Goal: Task Accomplishment & Management: Use online tool/utility

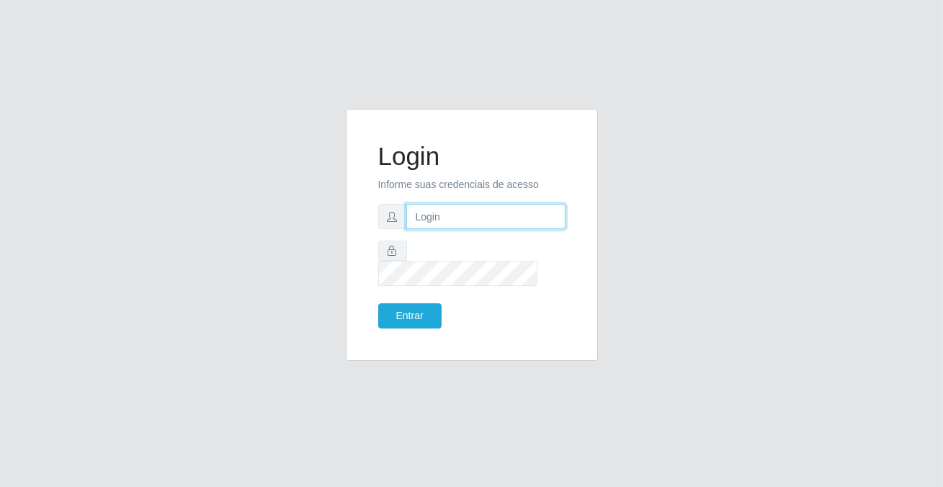
type input "[PERSON_NAME][EMAIL_ADDRESS][DOMAIN_NAME]"
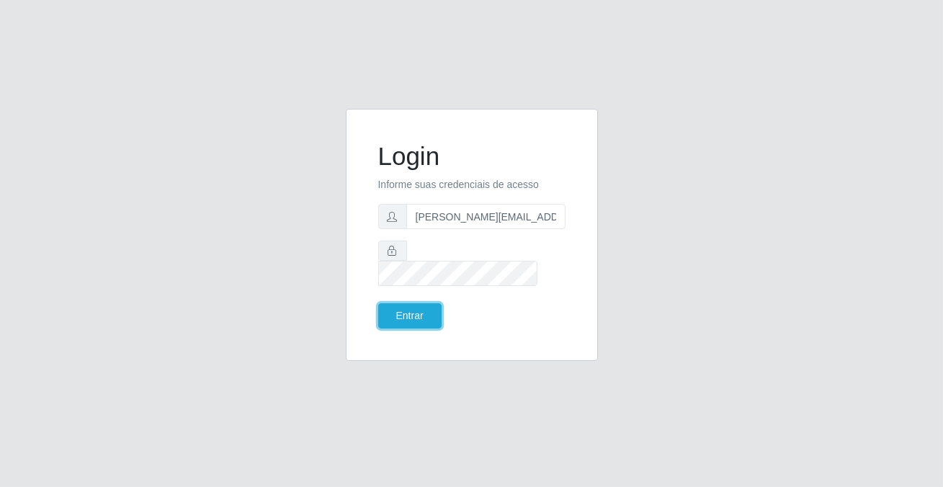
click at [408, 307] on button "Entrar" at bounding box center [409, 315] width 63 height 25
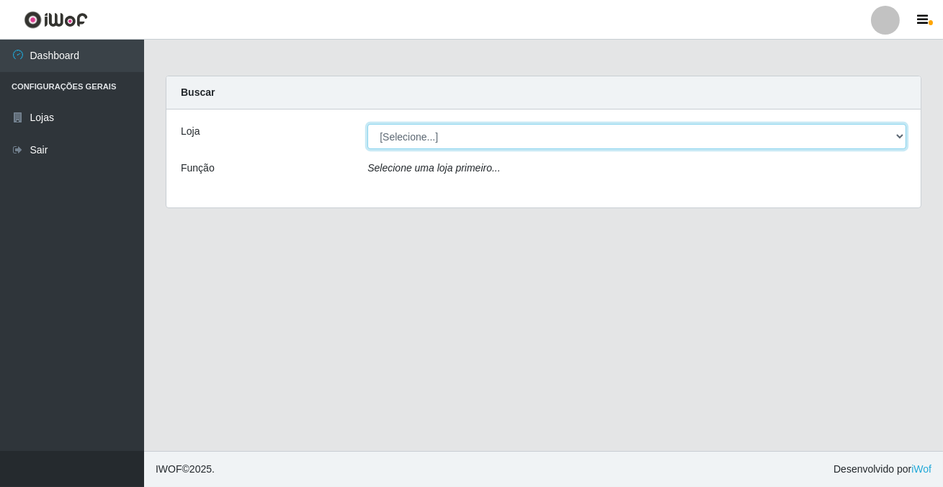
click at [430, 139] on select "[Selecione...] Rede Potiguar 2 - Macaíba" at bounding box center [636, 136] width 539 height 25
select select "101"
click at [367, 124] on select "[Selecione...] Rede Potiguar 2 - Macaíba" at bounding box center [636, 136] width 539 height 25
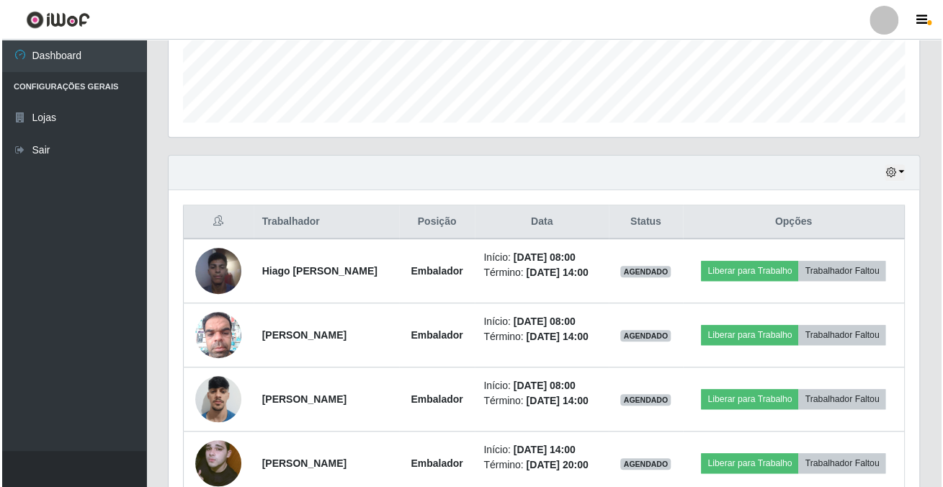
scroll to position [531, 0]
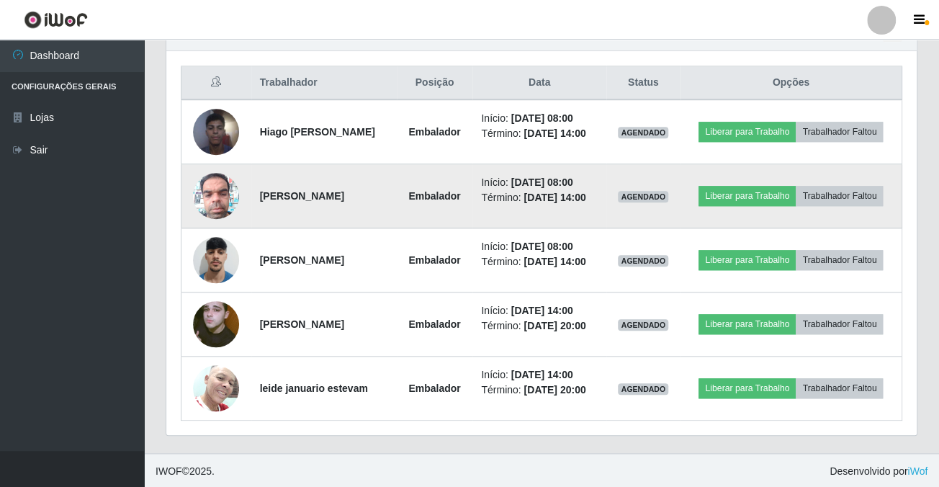
click at [198, 194] on img at bounding box center [216, 195] width 46 height 61
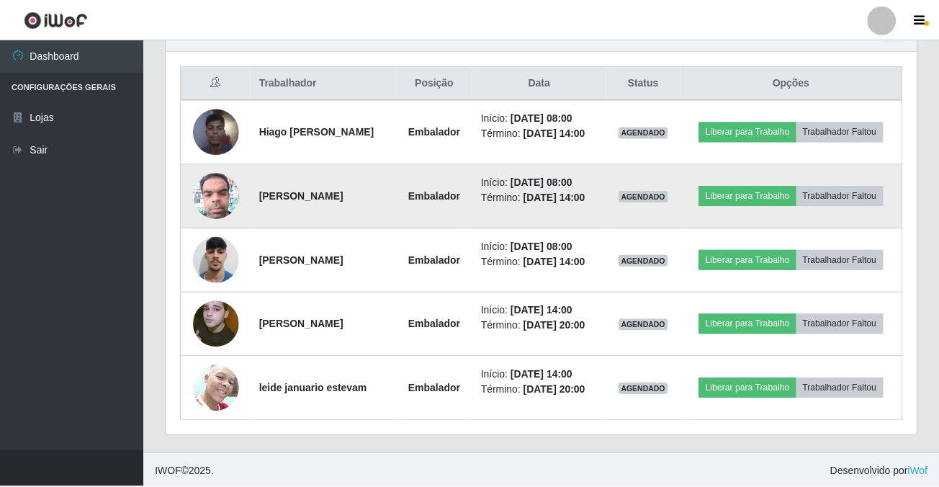
scroll to position [299, 742]
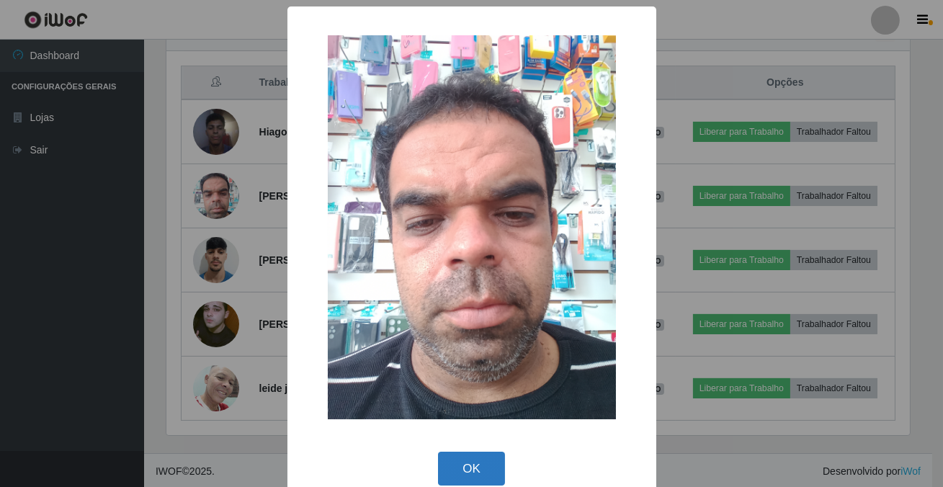
click at [459, 454] on button "OK" at bounding box center [471, 469] width 67 height 34
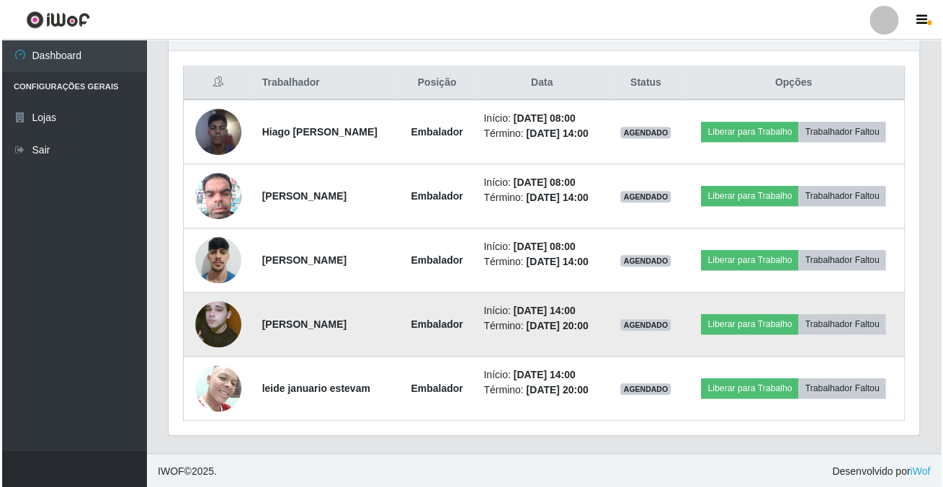
scroll to position [299, 750]
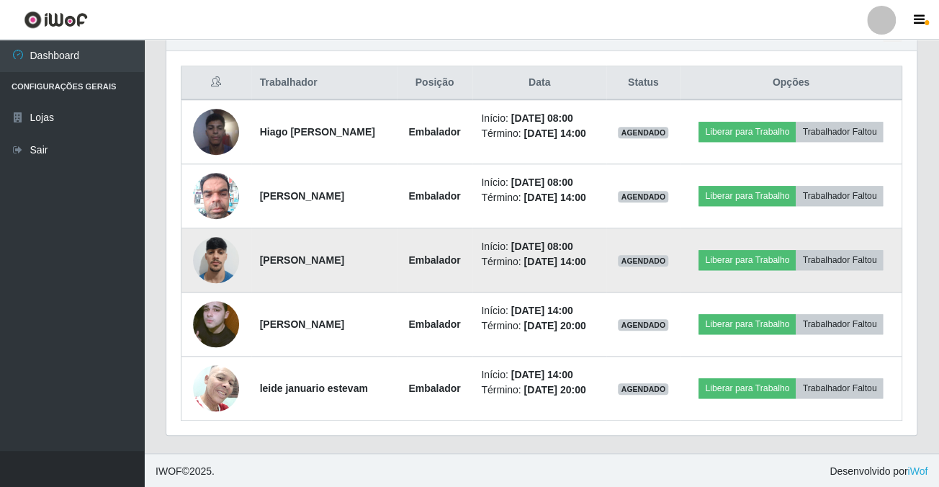
click at [230, 251] on img at bounding box center [216, 259] width 46 height 61
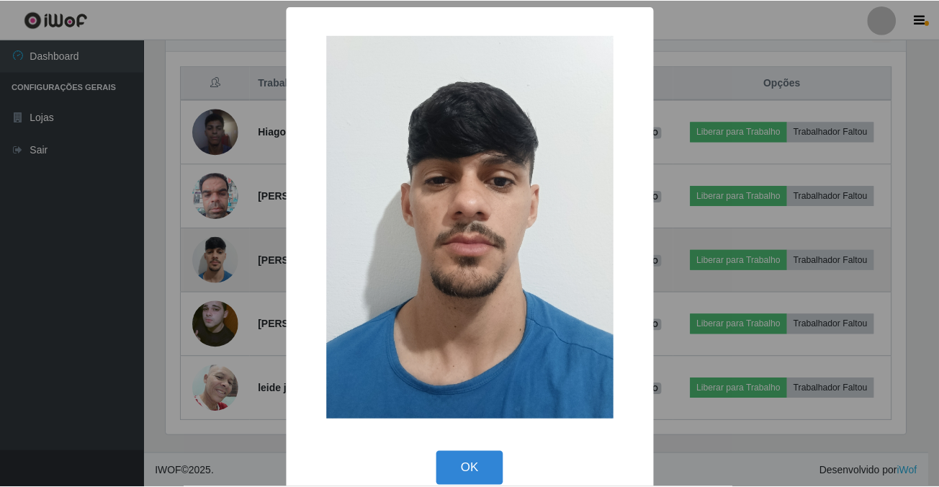
scroll to position [299, 742]
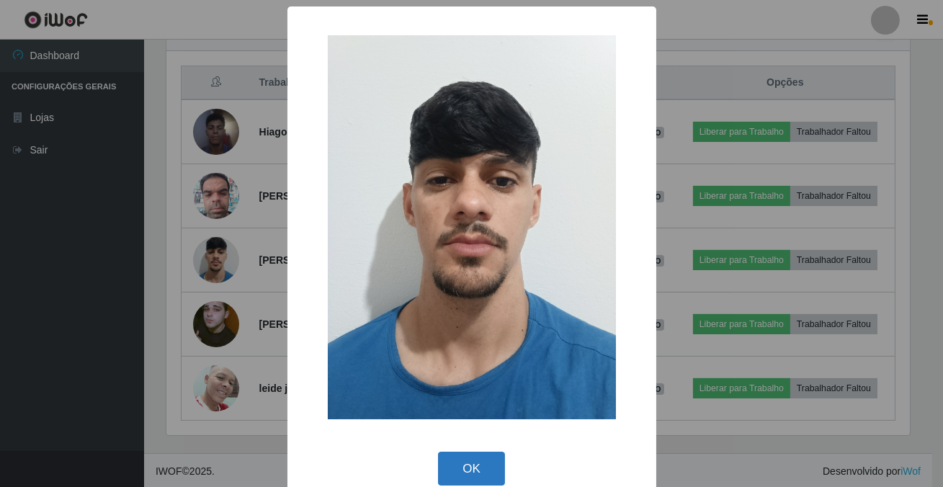
click at [475, 470] on button "OK" at bounding box center [471, 469] width 67 height 34
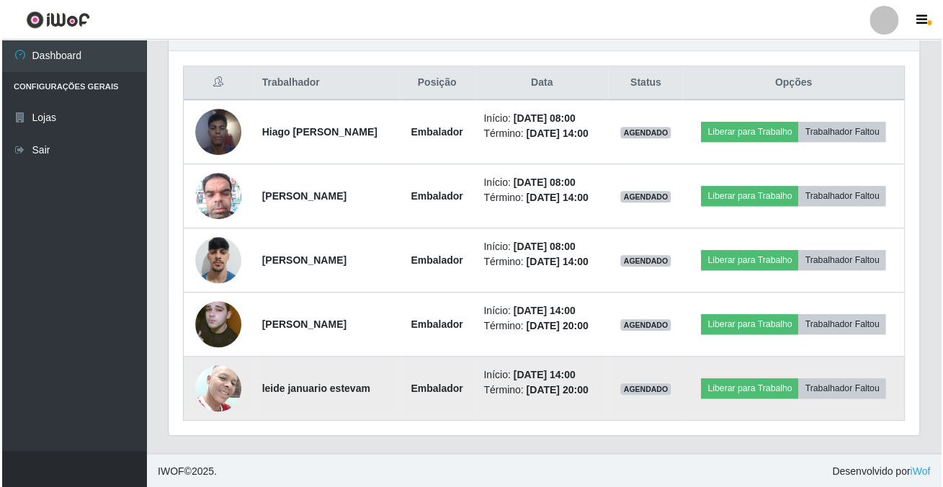
scroll to position [299, 750]
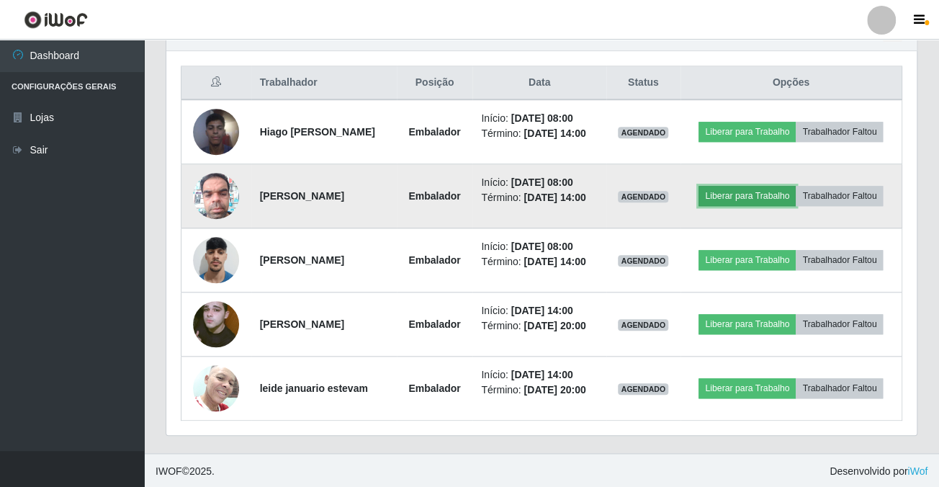
click at [719, 200] on button "Liberar para Trabalho" at bounding box center [747, 196] width 97 height 20
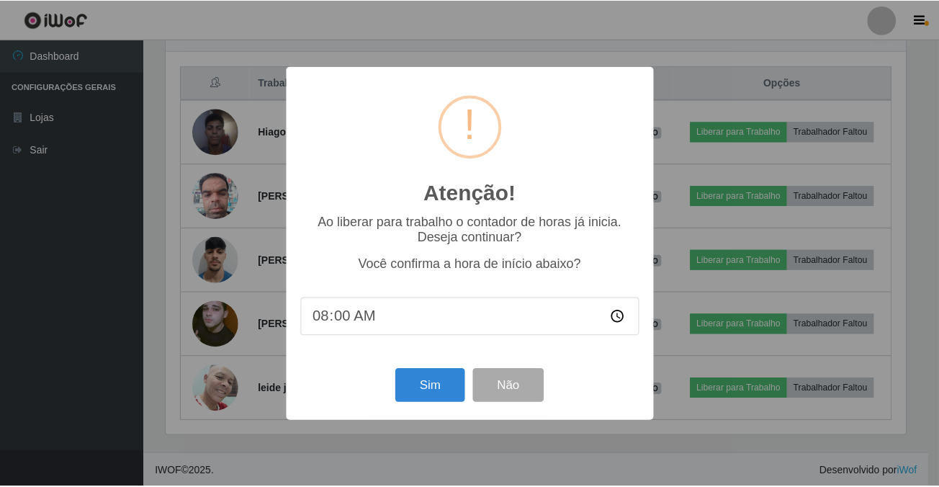
scroll to position [299, 742]
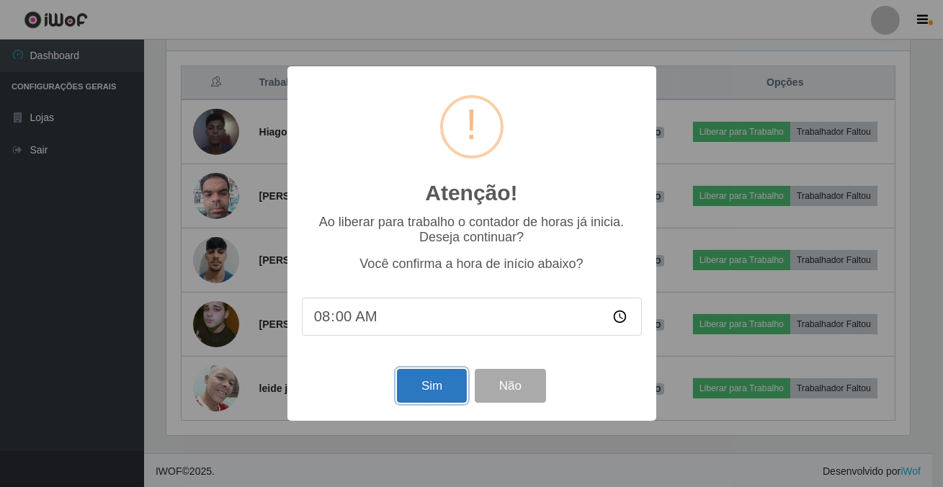
click at [409, 398] on button "Sim" at bounding box center [432, 386] width 70 height 34
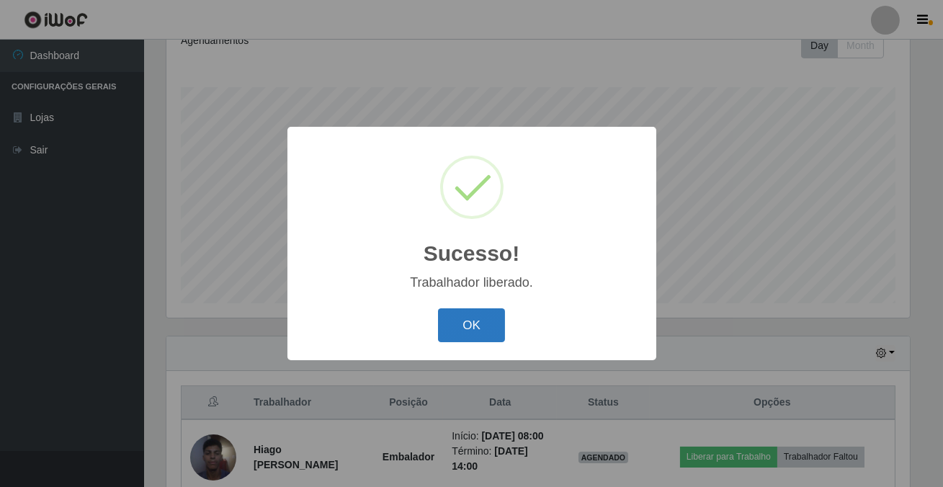
click at [464, 333] on button "OK" at bounding box center [471, 325] width 67 height 34
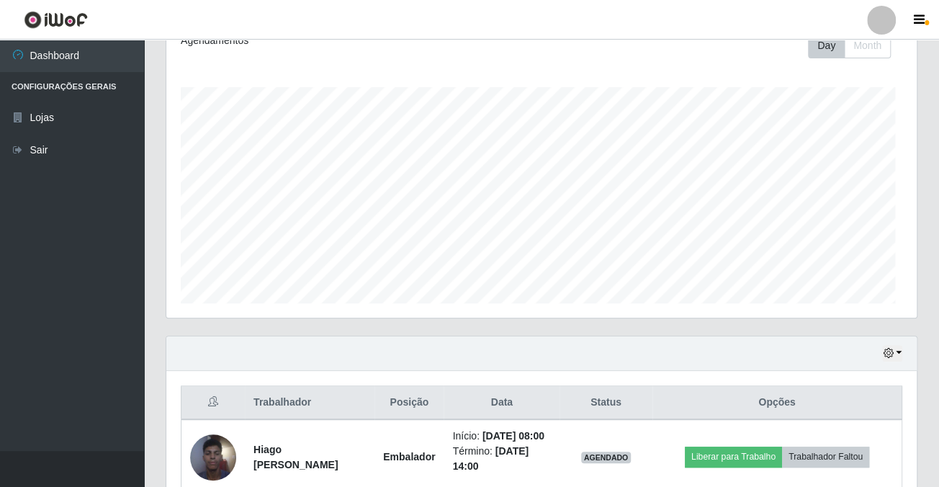
scroll to position [299, 750]
